Goal: Obtain resource: Download file/media

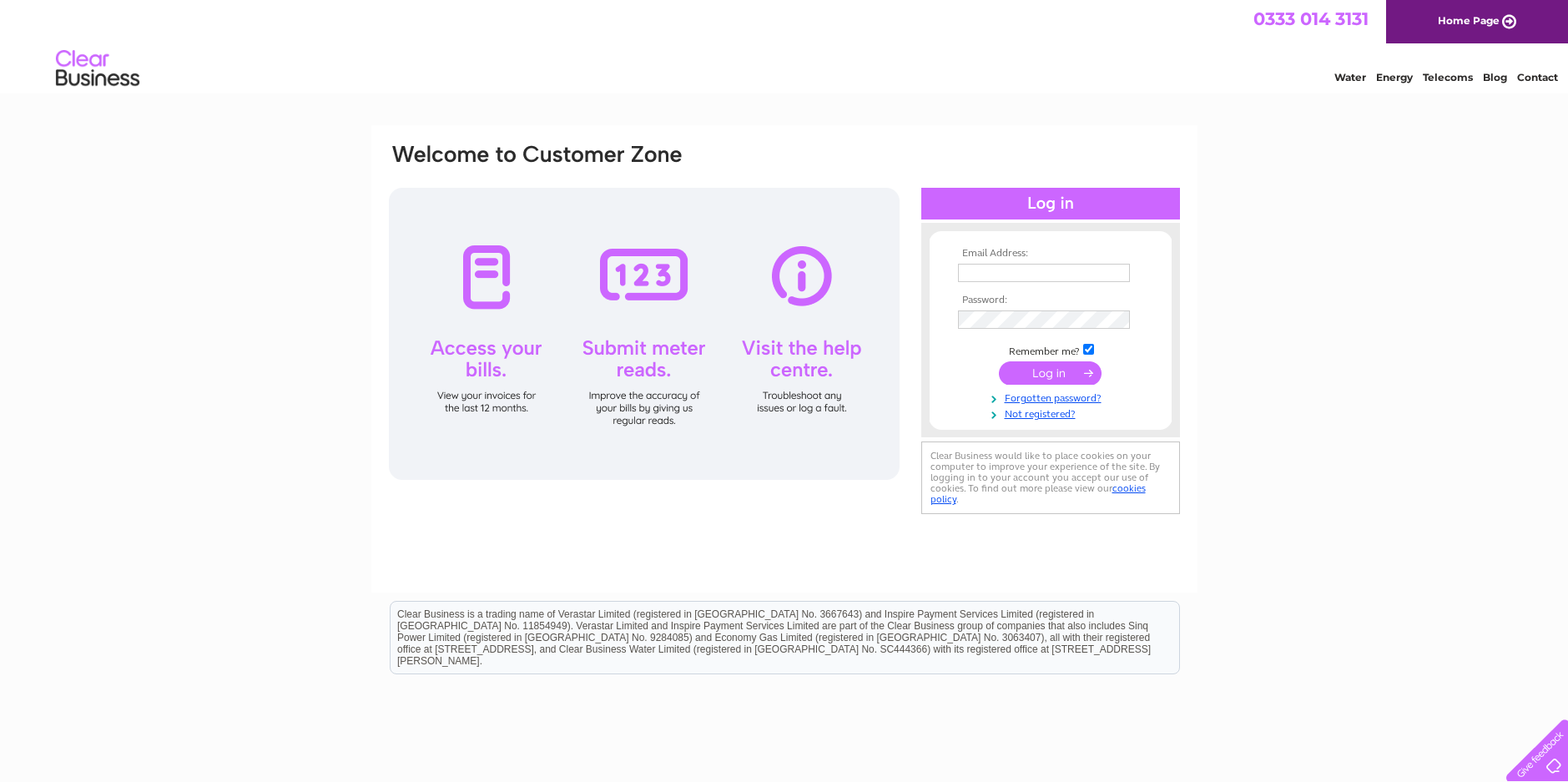
type input "info@slspares.co.uk"
click at [1055, 375] on input "submit" at bounding box center [1050, 373] width 102 height 24
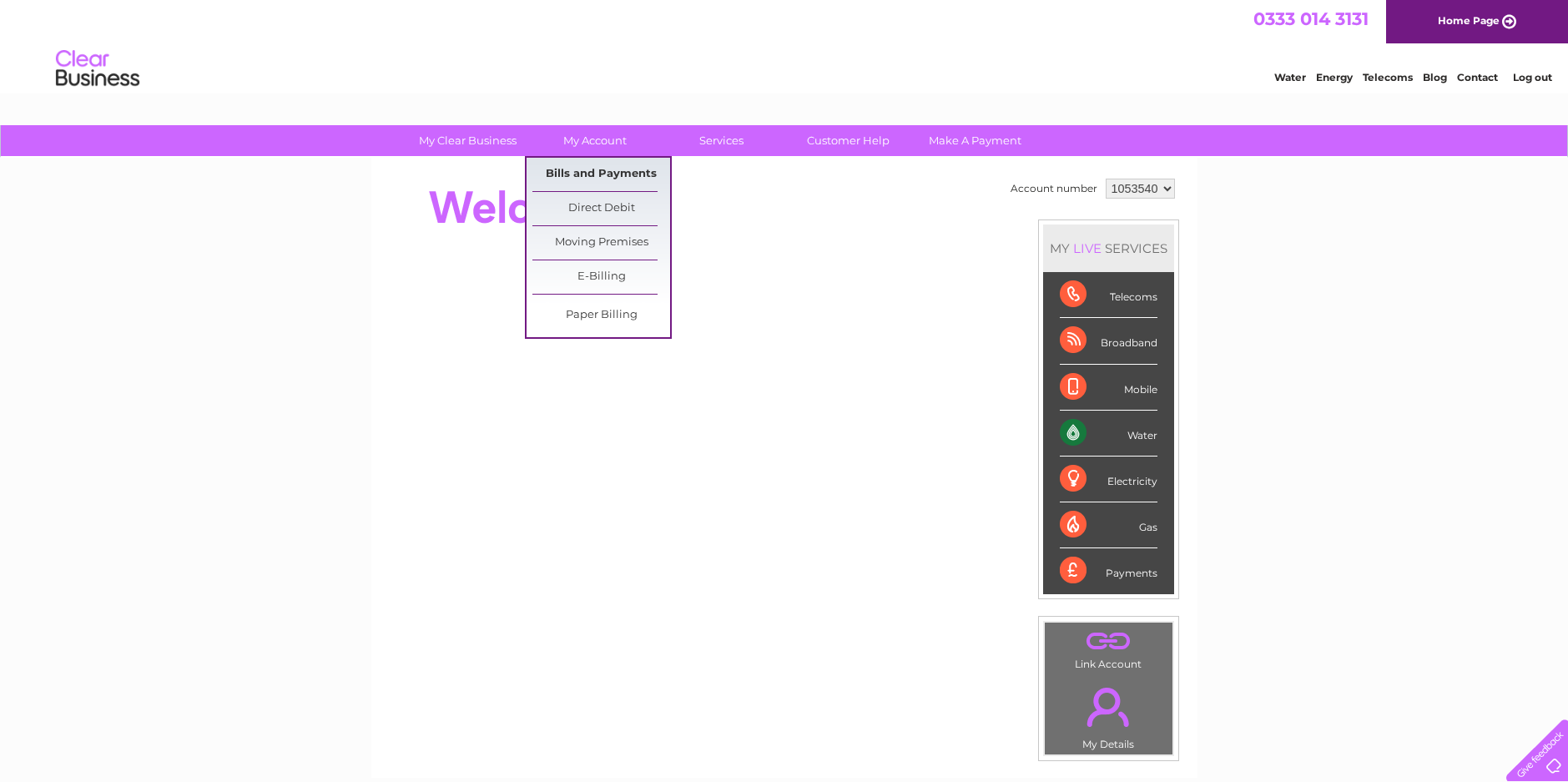
click at [584, 173] on link "Bills and Payments" at bounding box center [601, 174] width 138 height 33
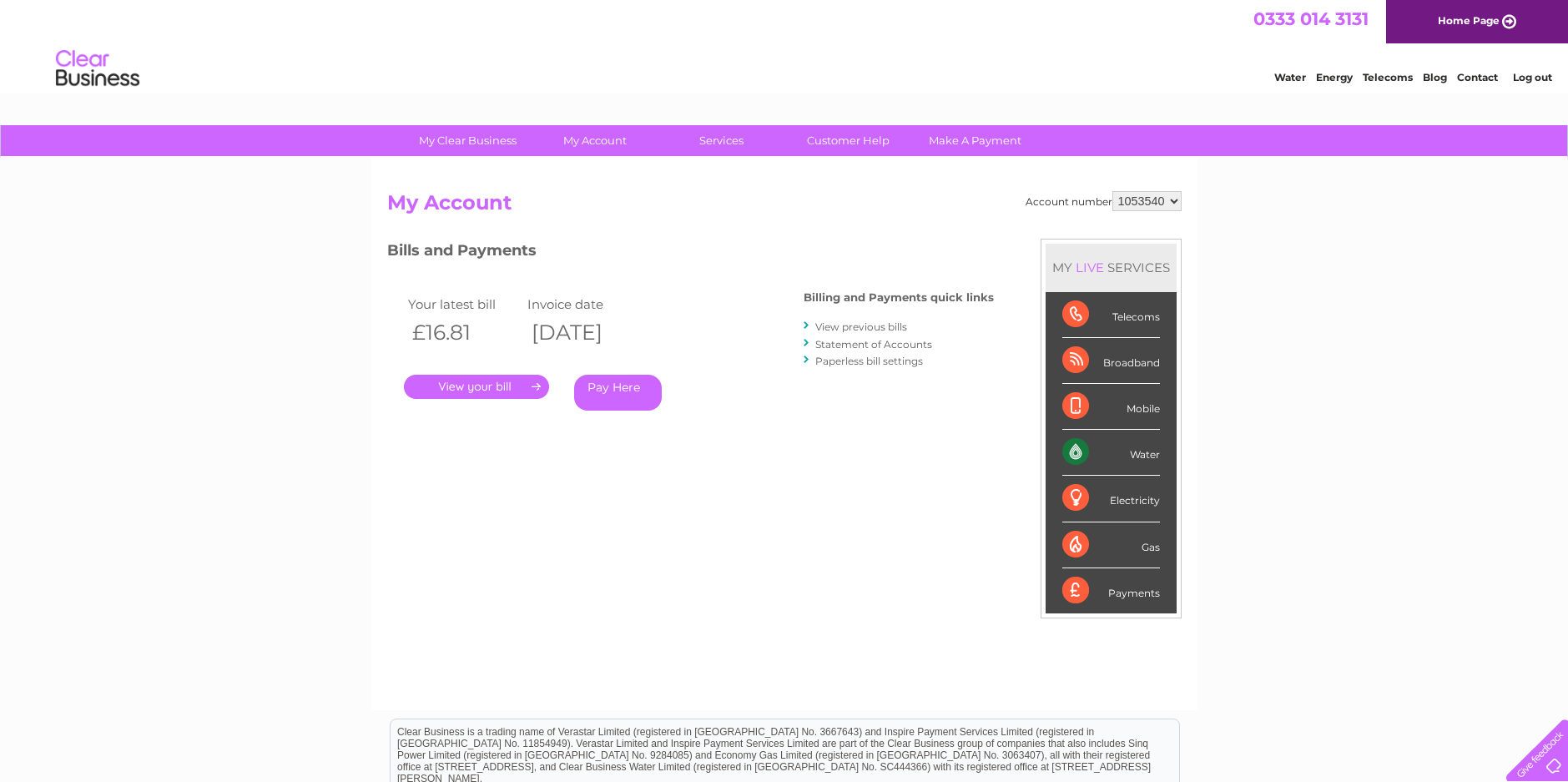
click at [849, 328] on link "View previous bills" at bounding box center [860, 327] width 92 height 13
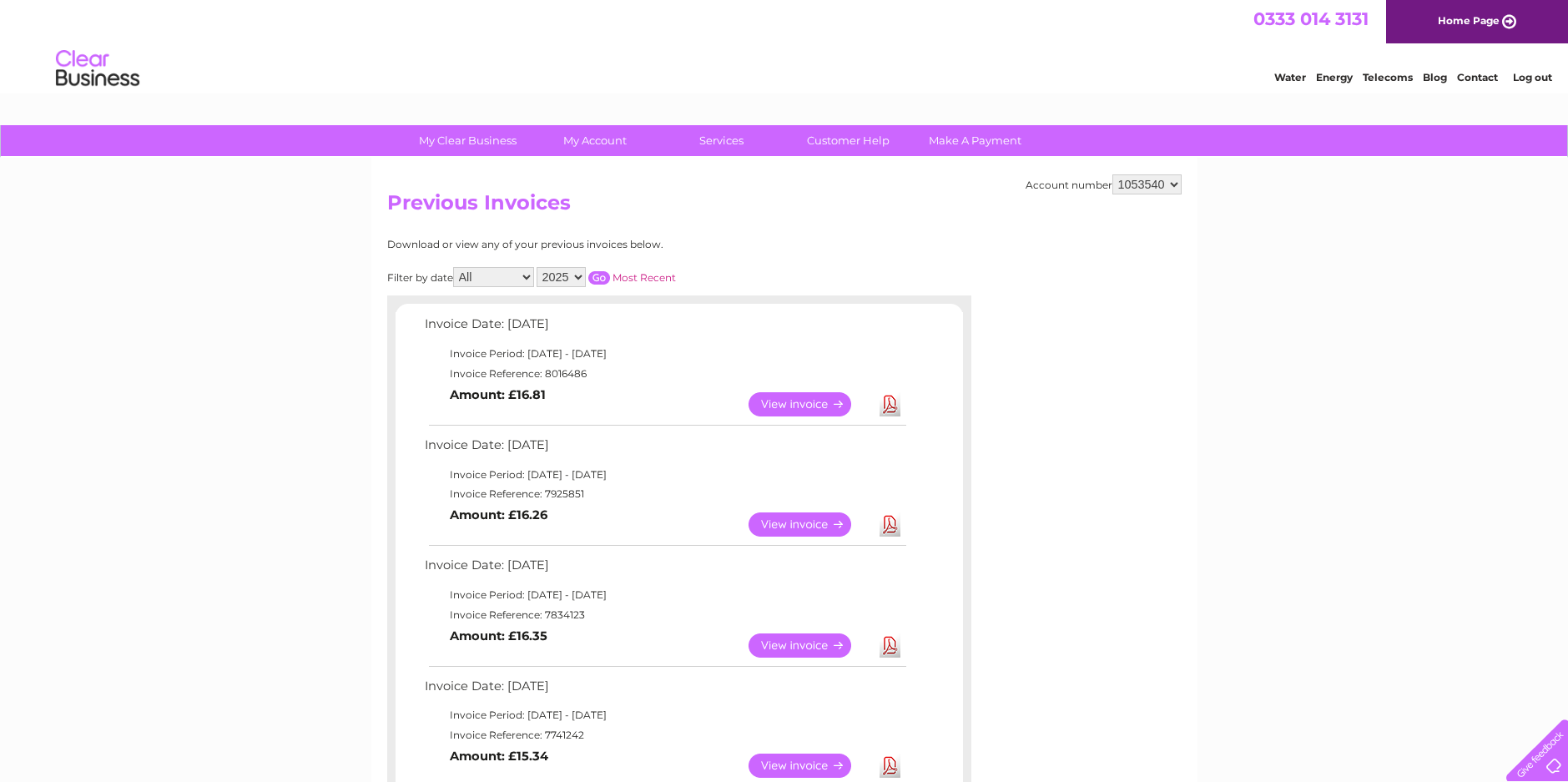
click at [888, 527] on link "Download" at bounding box center [890, 525] width 21 height 25
click at [1534, 75] on link "Log out" at bounding box center [1533, 77] width 39 height 13
